Goal: Use online tool/utility: Utilize a website feature to perform a specific function

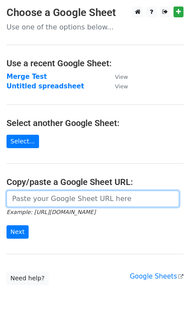
click at [64, 203] on input "url" at bounding box center [93, 199] width 173 height 16
paste input "https://docs.google.com/spreadsheets/d/10iTuGls1gHeCuw69yuG7fCODGCBSxIIVtMl-JC0…"
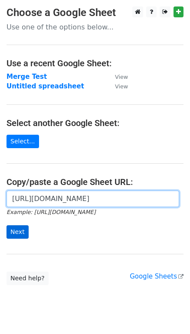
type input "https://docs.google.com/spreadsheets/d/10iTuGls1gHeCuw69yuG7fCODGCBSxIIVtMl-JC0…"
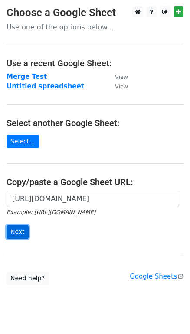
click at [20, 231] on input "Next" at bounding box center [18, 231] width 22 height 13
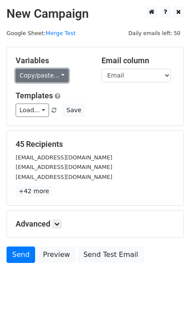
click at [41, 77] on link "Copy/paste..." at bounding box center [42, 75] width 53 height 13
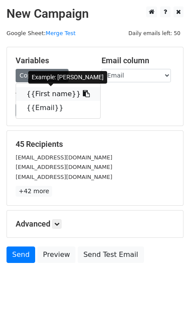
click at [43, 91] on link "{{First name}}" at bounding box center [58, 94] width 84 height 14
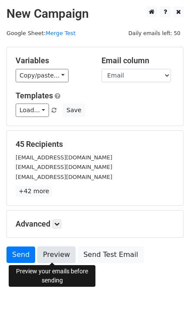
click at [46, 256] on link "Preview" at bounding box center [56, 255] width 38 height 16
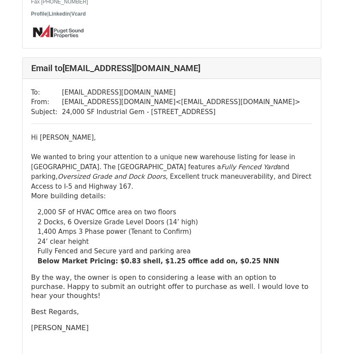
scroll to position [5122, 0]
